Goal: Find specific page/section: Find specific page/section

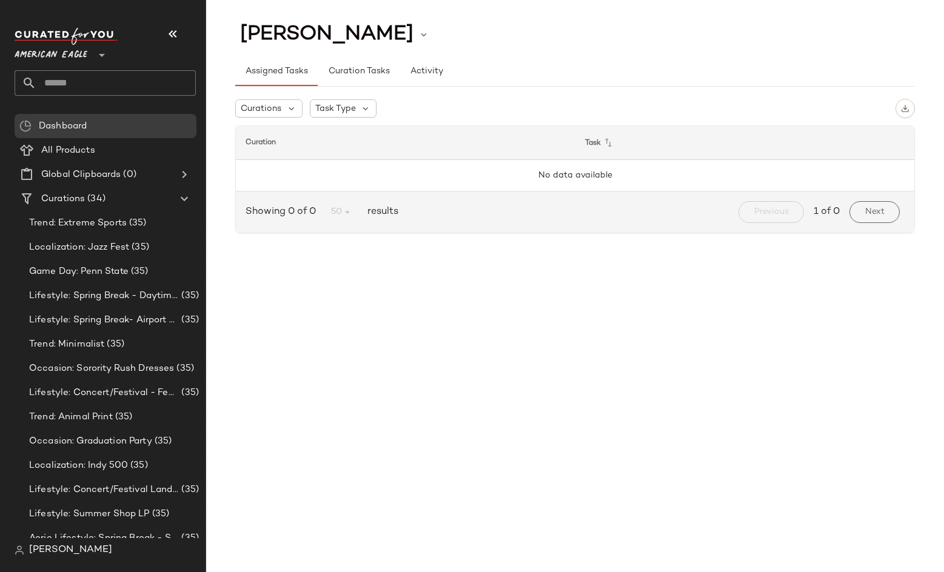
click at [49, 47] on span "American Eagle" at bounding box center [51, 52] width 73 height 22
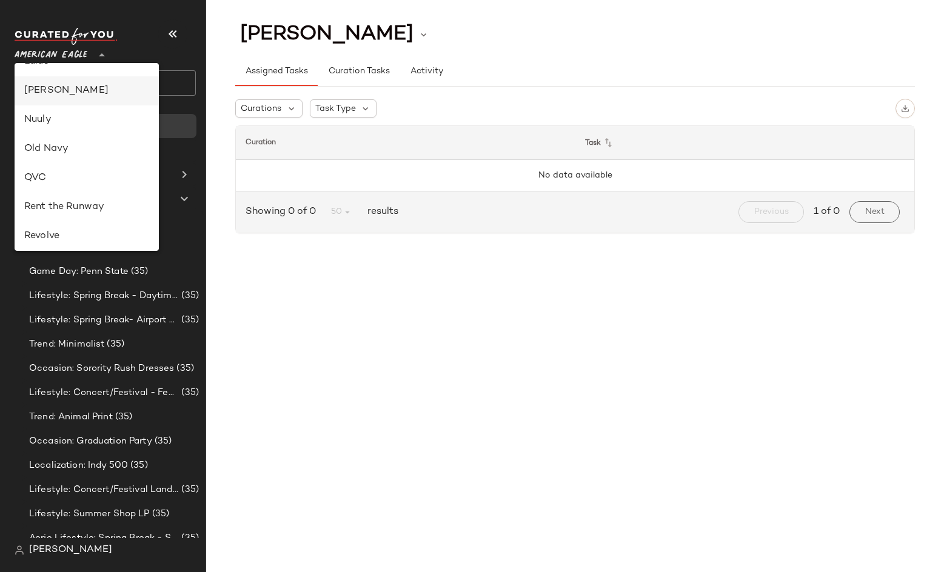
scroll to position [279, 0]
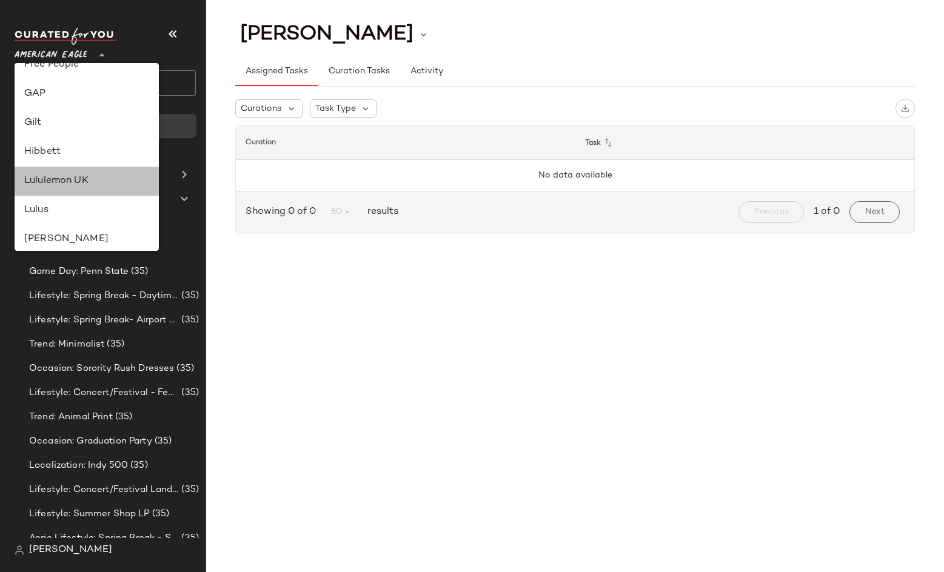
click at [55, 189] on div "Lululemon UK" at bounding box center [87, 181] width 144 height 29
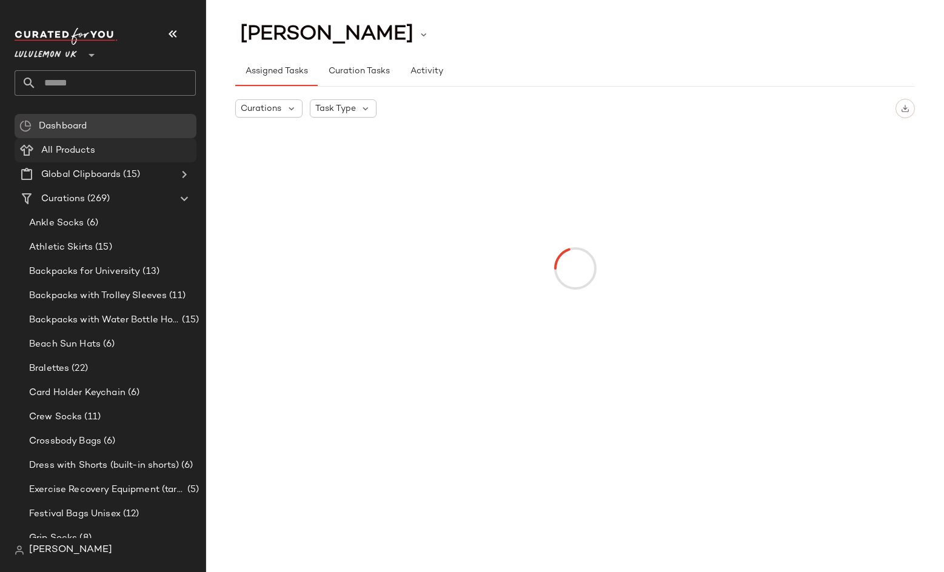
type input "**"
click at [85, 158] on Products "All Products" at bounding box center [106, 150] width 182 height 24
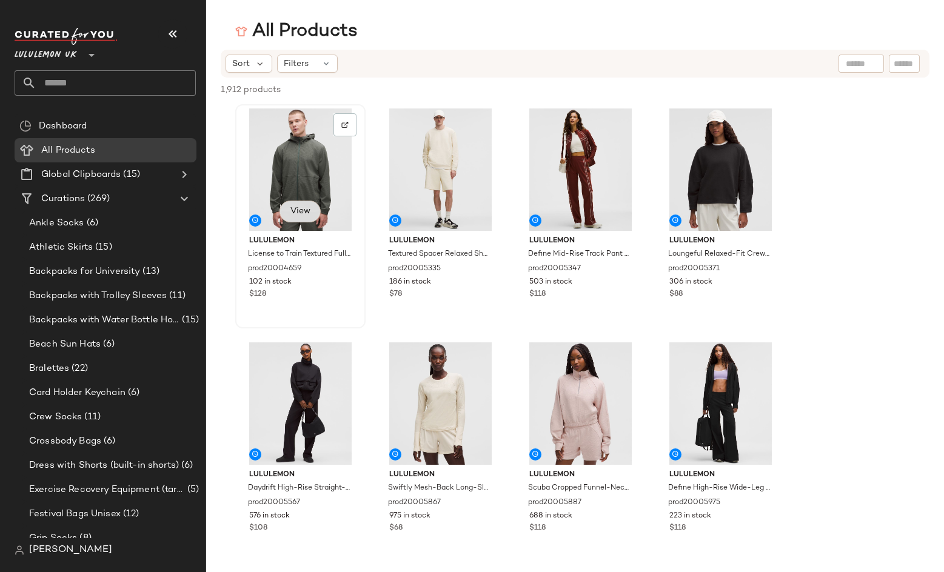
click at [299, 215] on span "View" at bounding box center [300, 212] width 21 height 10
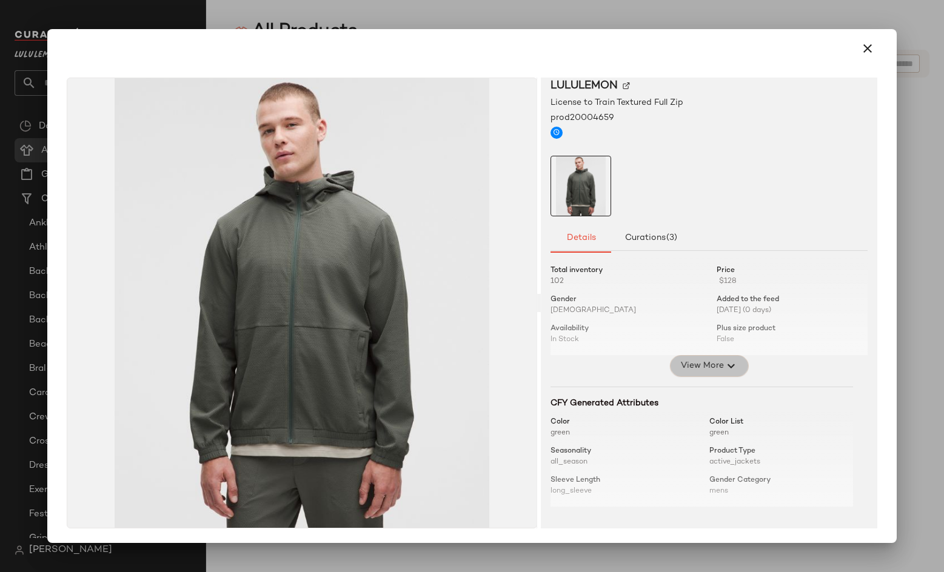
click at [709, 365] on span "View More" at bounding box center [702, 366] width 44 height 15
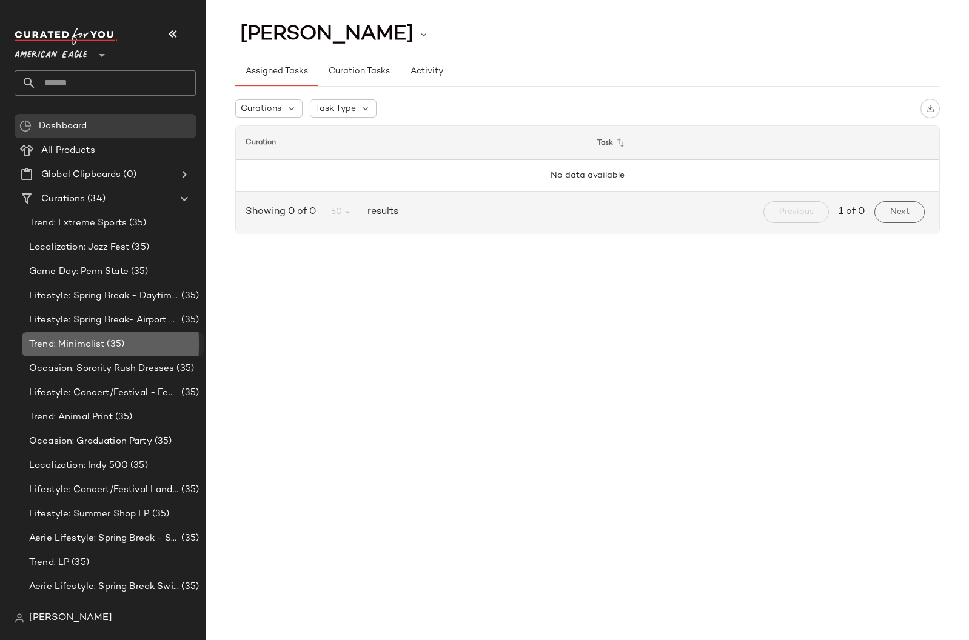
click at [67, 335] on div "Trend: Minimalist (35)" at bounding box center [113, 344] width 182 height 24
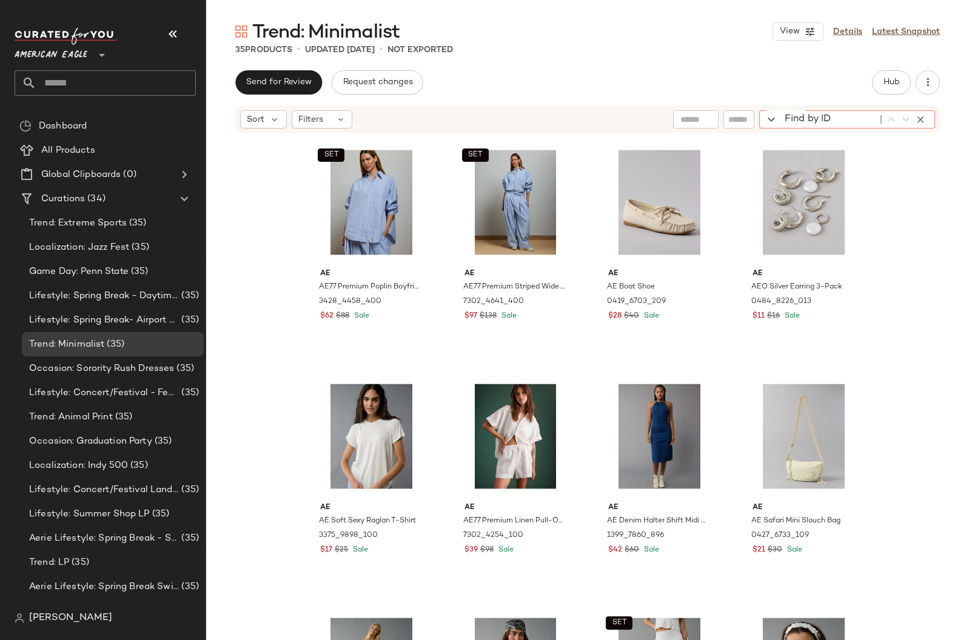
click at [917, 120] on div "Find by ID Find by ID" at bounding box center [847, 119] width 176 height 18
click at [782, 69] on div "Trend: Minimalist View Details Latest Snapshot 35 Products • updated [DATE] • N…" at bounding box center [587, 329] width 763 height 621
click at [879, 123] on input "text" at bounding box center [882, 119] width 21 height 13
click at [857, 85] on div "Send for Review Request changes Hub" at bounding box center [587, 82] width 704 height 24
click at [833, 123] on input "text" at bounding box center [839, 119] width 31 height 13
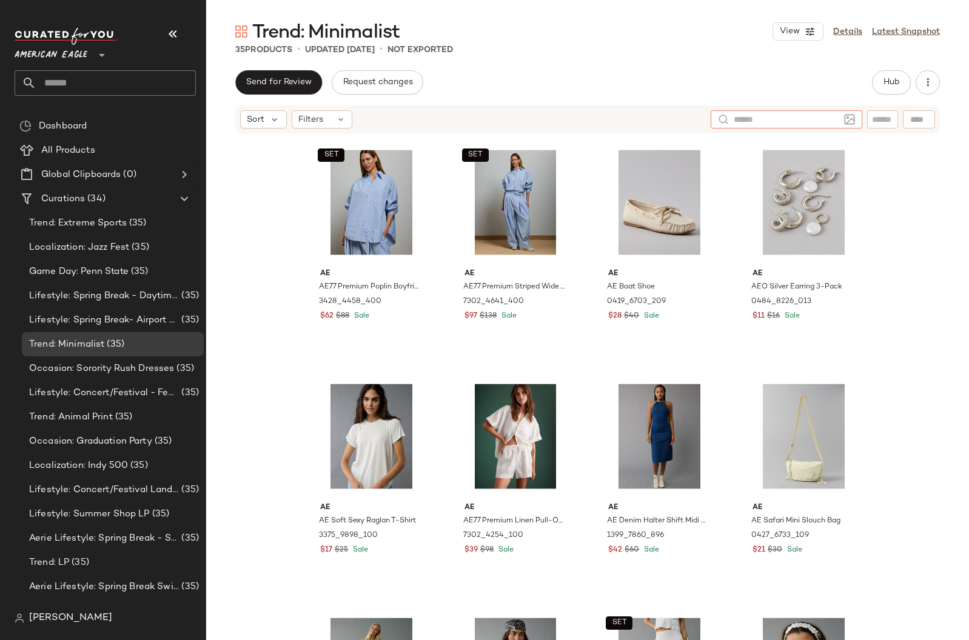
click at [754, 86] on div "Send for Review Request changes Hub" at bounding box center [587, 82] width 704 height 24
click at [880, 122] on input "text" at bounding box center [882, 119] width 21 height 13
drag, startPoint x: 767, startPoint y: 61, endPoint x: 768, endPoint y: 67, distance: 6.1
click at [768, 65] on div "Trend: Minimalist View Details Latest Snapshot 35 Products • updated [DATE] • N…" at bounding box center [587, 329] width 763 height 621
click at [830, 126] on div at bounding box center [786, 119] width 105 height 18
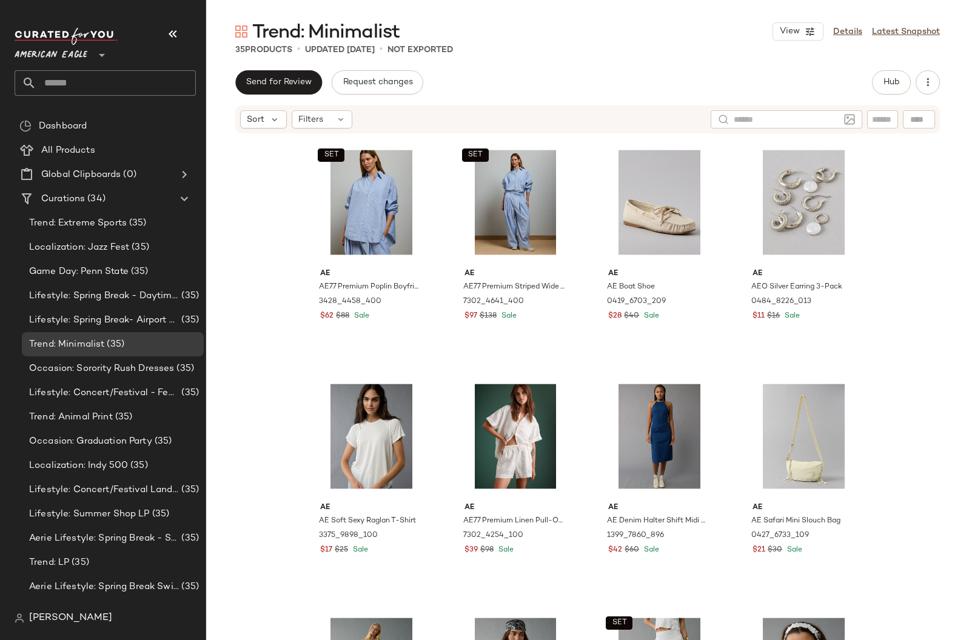
click at [781, 97] on div "Send for Review Request changes Hub Sort Filters SET AE AE77 Premium Poplin Boy…" at bounding box center [587, 380] width 763 height 621
click at [839, 118] on div at bounding box center [787, 119] width 152 height 18
click at [695, 93] on div "Send for Review Request changes Hub" at bounding box center [587, 82] width 704 height 24
click at [847, 115] on div at bounding box center [839, 119] width 45 height 18
click at [746, 79] on div "Send for Review Request changes Hub" at bounding box center [587, 82] width 704 height 24
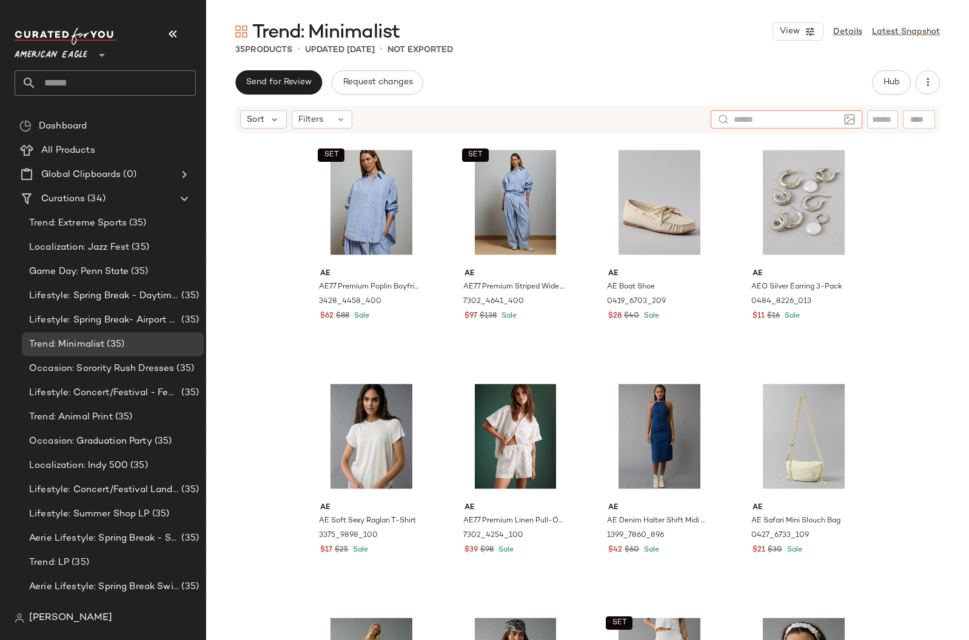
click at [839, 122] on div at bounding box center [787, 119] width 152 height 18
click at [766, 76] on div "Send for Review Request changes Hub" at bounding box center [587, 82] width 704 height 24
click at [881, 129] on div "Sort Filters" at bounding box center [587, 119] width 704 height 28
click at [880, 124] on input "text" at bounding box center [882, 119] width 21 height 13
click at [316, 127] on div "Filters" at bounding box center [322, 119] width 61 height 18
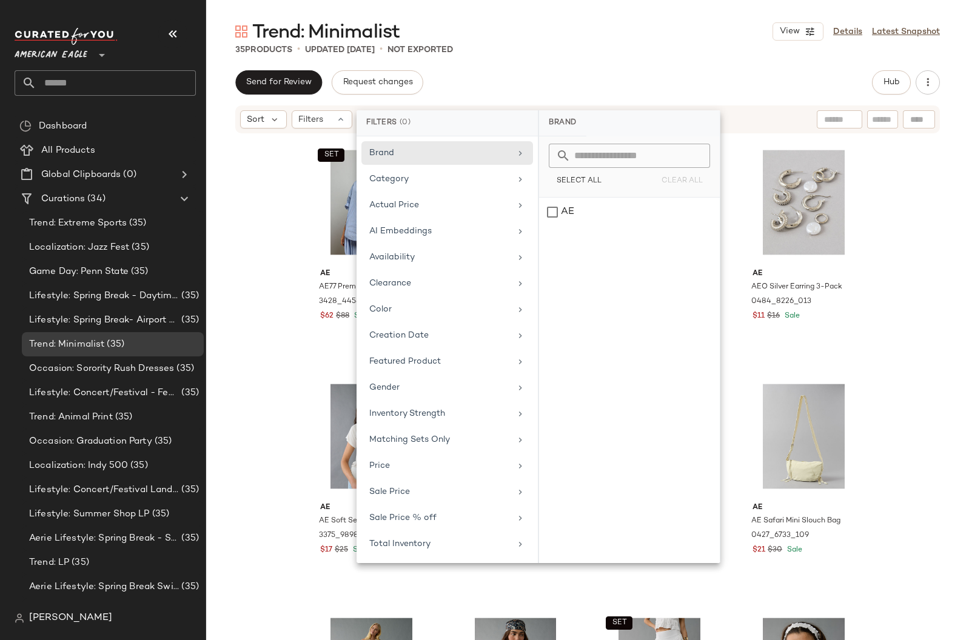
click at [487, 91] on div "Send for Review Request changes Hub" at bounding box center [587, 82] width 704 height 24
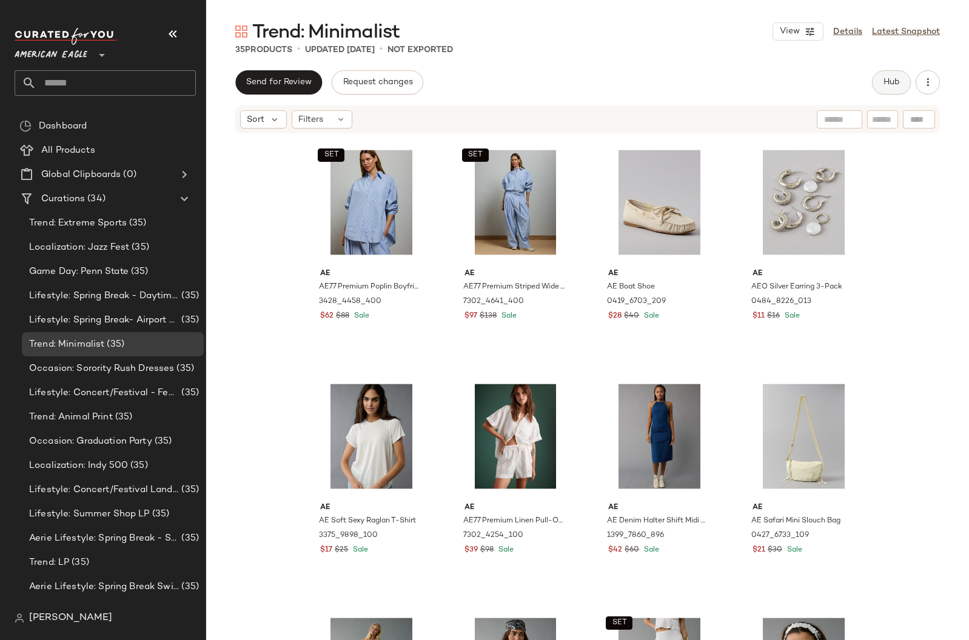
click at [890, 79] on span "Hub" at bounding box center [891, 83] width 17 height 10
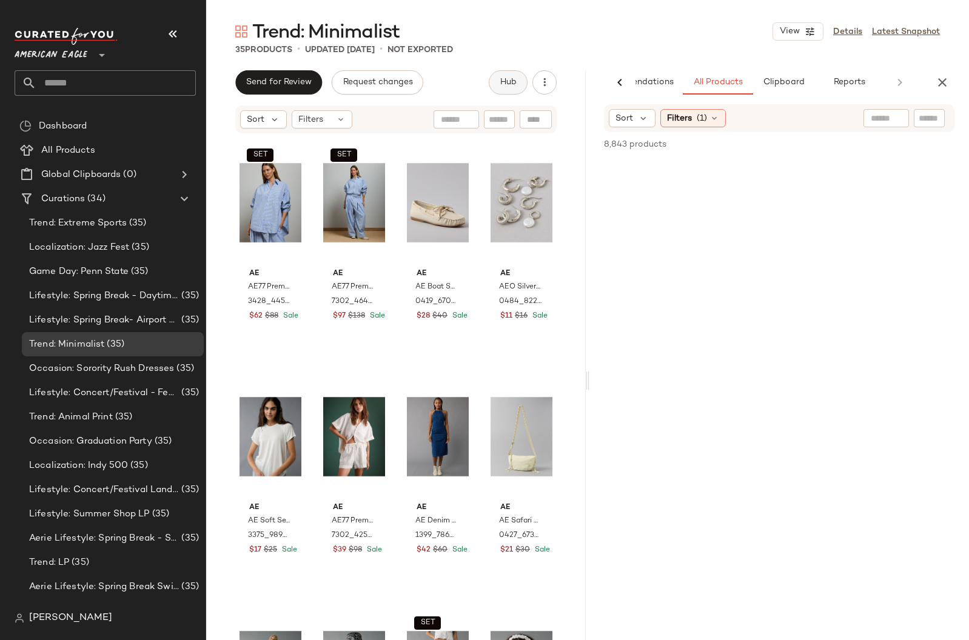
scroll to position [0, 59]
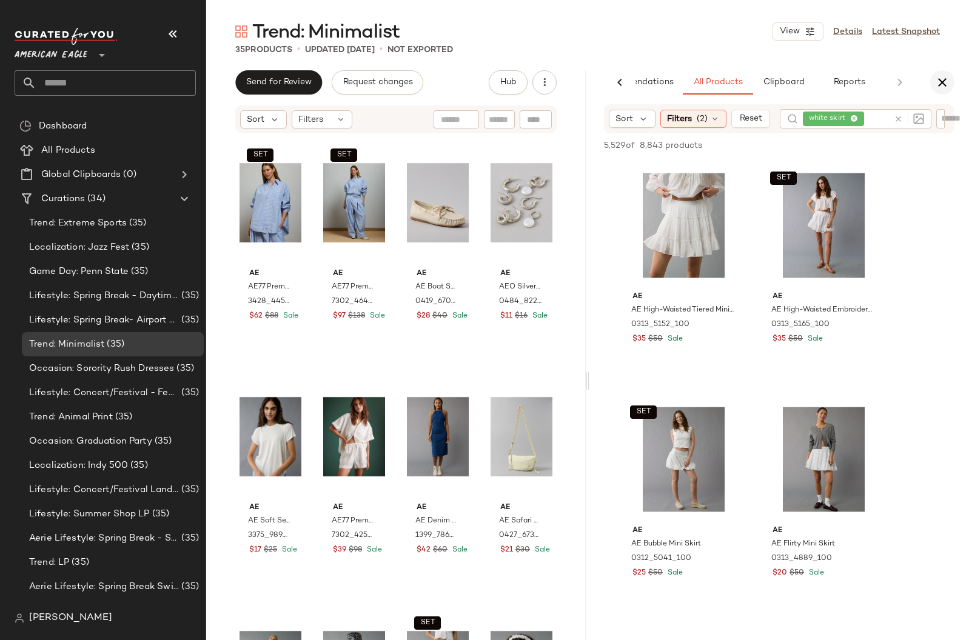
click at [938, 79] on icon "button" at bounding box center [942, 82] width 15 height 15
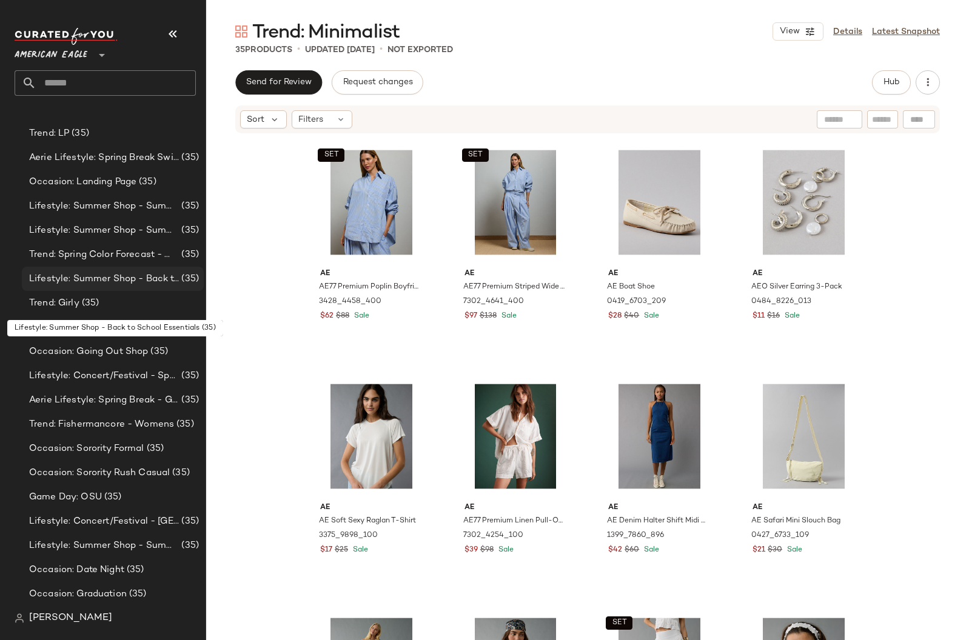
scroll to position [0, 0]
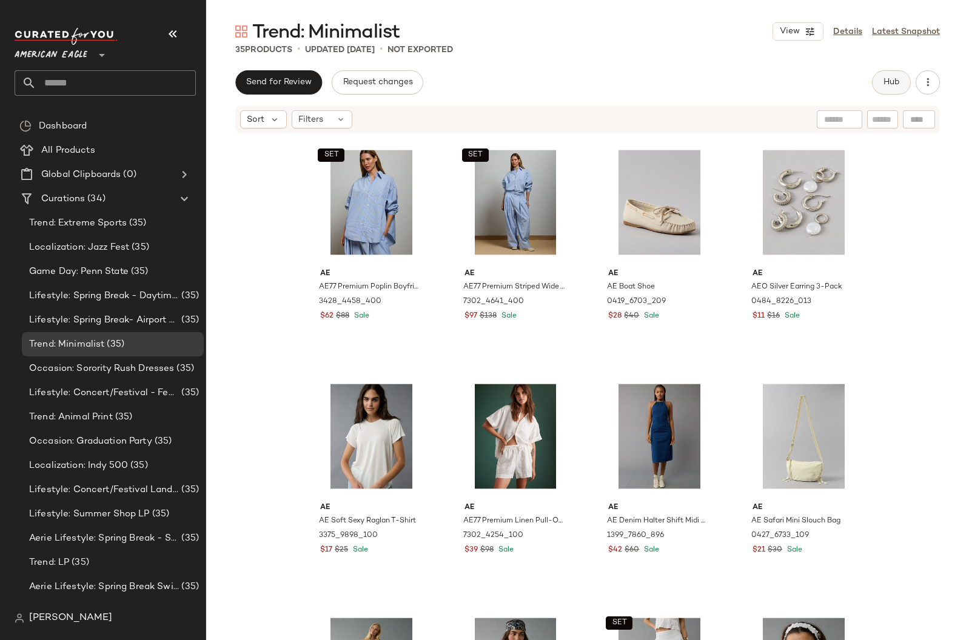
click at [881, 85] on button "Hub" at bounding box center [891, 82] width 39 height 24
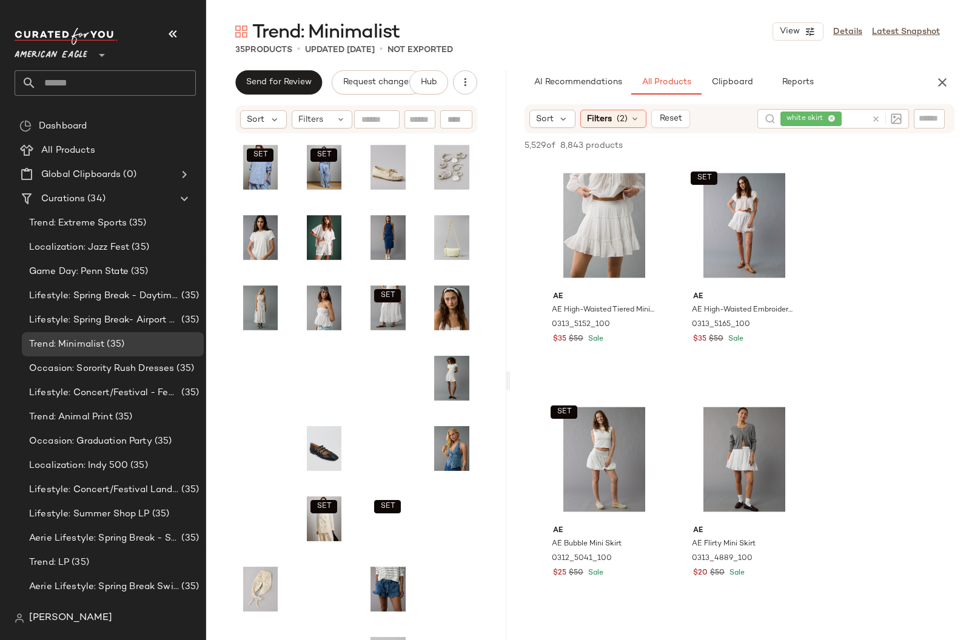
drag, startPoint x: 585, startPoint y: 244, endPoint x: 507, endPoint y: 239, distance: 77.8
click at [507, 239] on div "Trend: Minimalist View Details Latest Snapshot 35 Products • updated [DATE] • N…" at bounding box center [587, 329] width 763 height 621
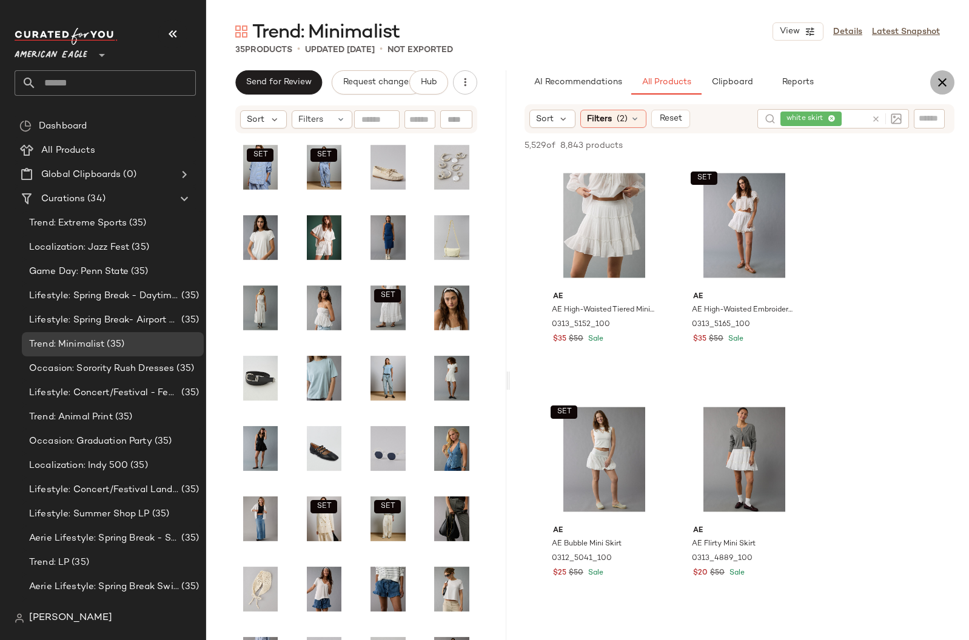
click at [938, 84] on icon "button" at bounding box center [942, 82] width 15 height 15
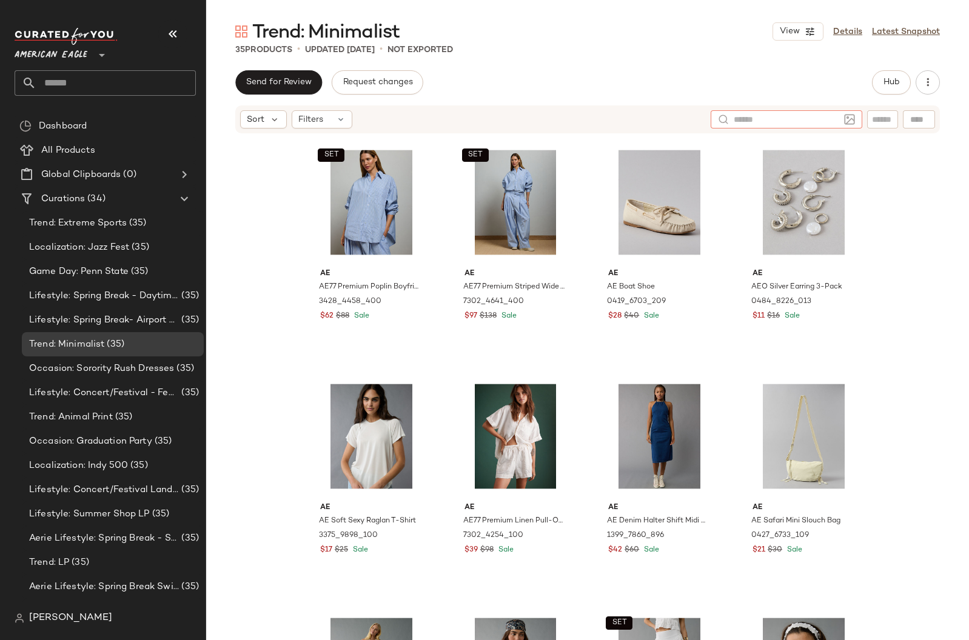
click at [840, 117] on div at bounding box center [787, 119] width 152 height 18
click at [729, 76] on div "Send for Review Request changes Hub" at bounding box center [587, 82] width 704 height 24
click at [891, 82] on span "Hub" at bounding box center [891, 83] width 17 height 10
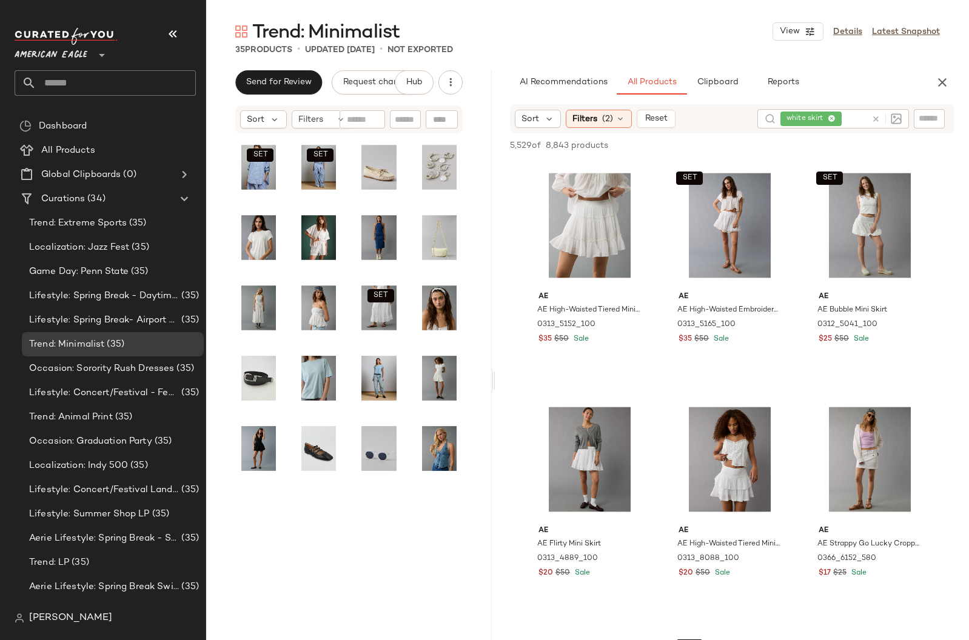
drag, startPoint x: 587, startPoint y: 235, endPoint x: 495, endPoint y: 240, distance: 92.3
click at [495, 240] on div "Trend: Minimalist View Details Latest Snapshot 35 Products • updated [DATE] • N…" at bounding box center [587, 329] width 763 height 621
